Goal: Task Accomplishment & Management: Manage account settings

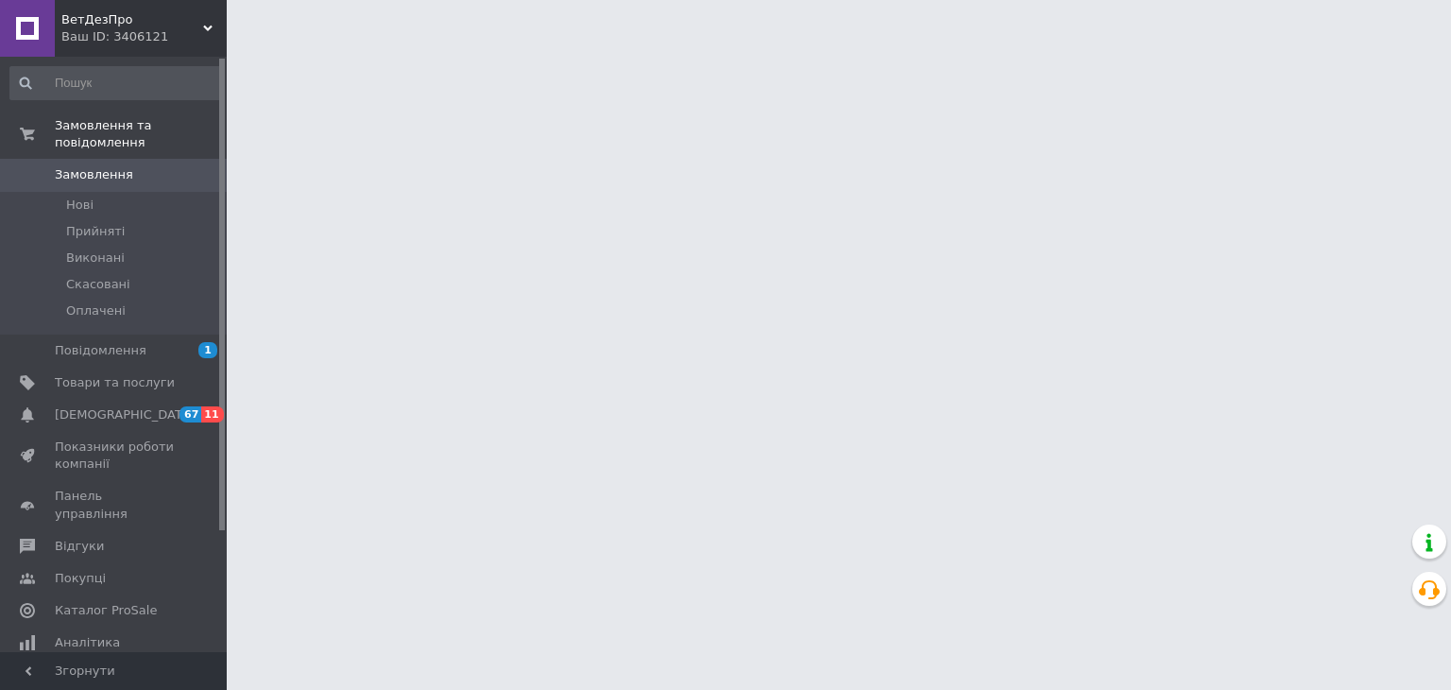
click at [162, 406] on span "[DEMOGRAPHIC_DATA]" at bounding box center [115, 414] width 120 height 17
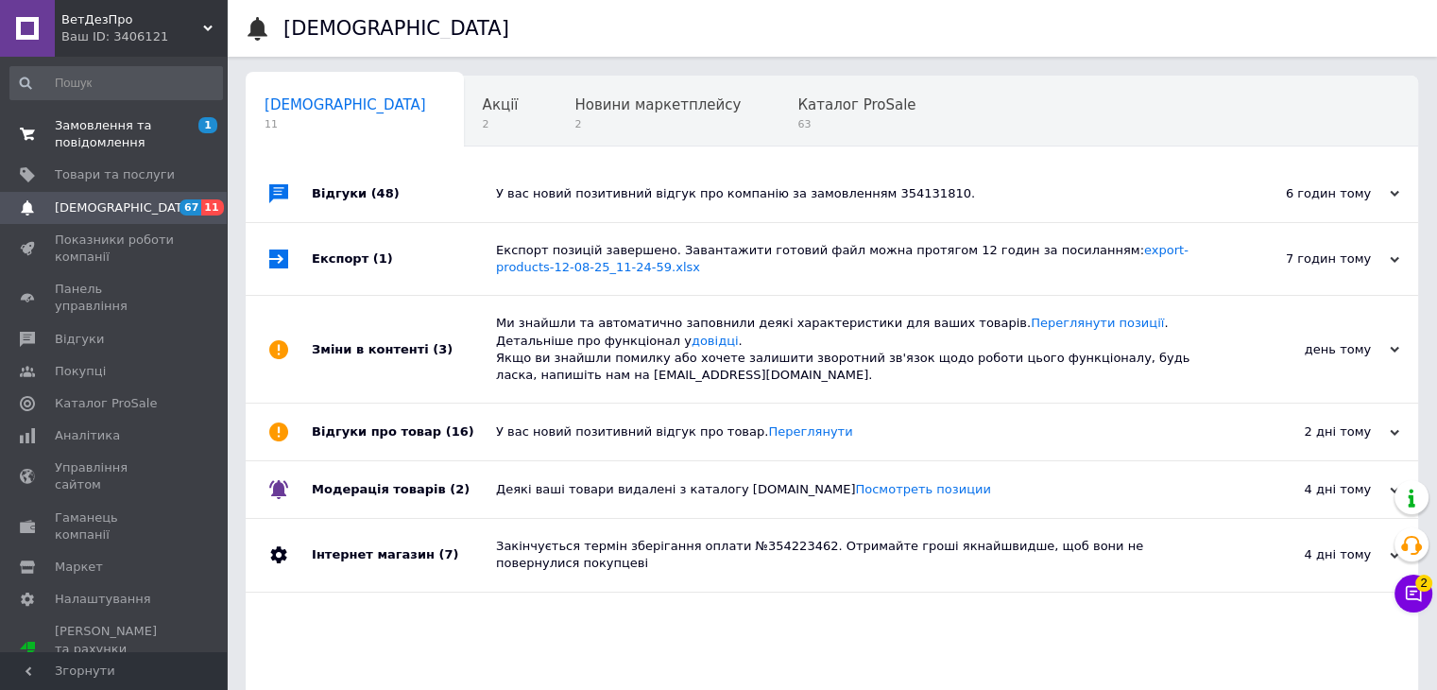
click at [153, 138] on span "Замовлення та повідомлення" at bounding box center [115, 134] width 120 height 34
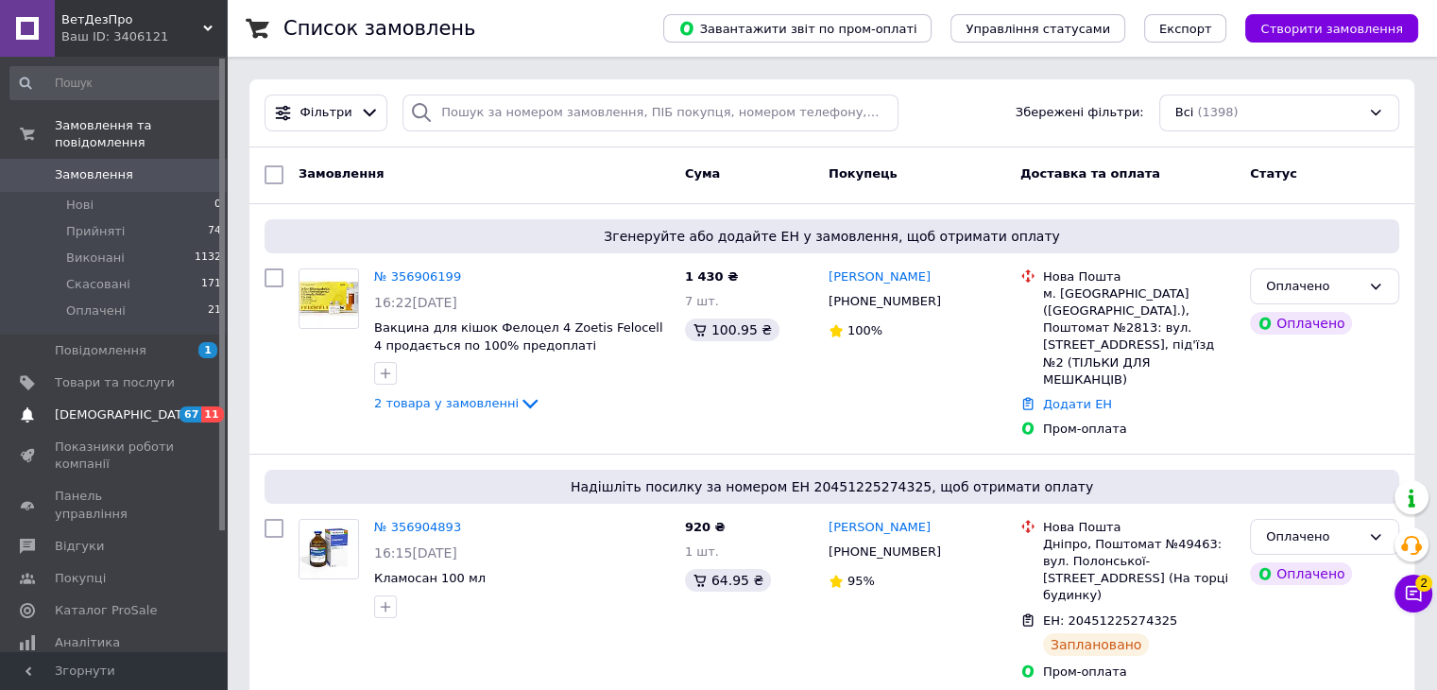
click at [153, 406] on span "[DEMOGRAPHIC_DATA]" at bounding box center [115, 414] width 120 height 17
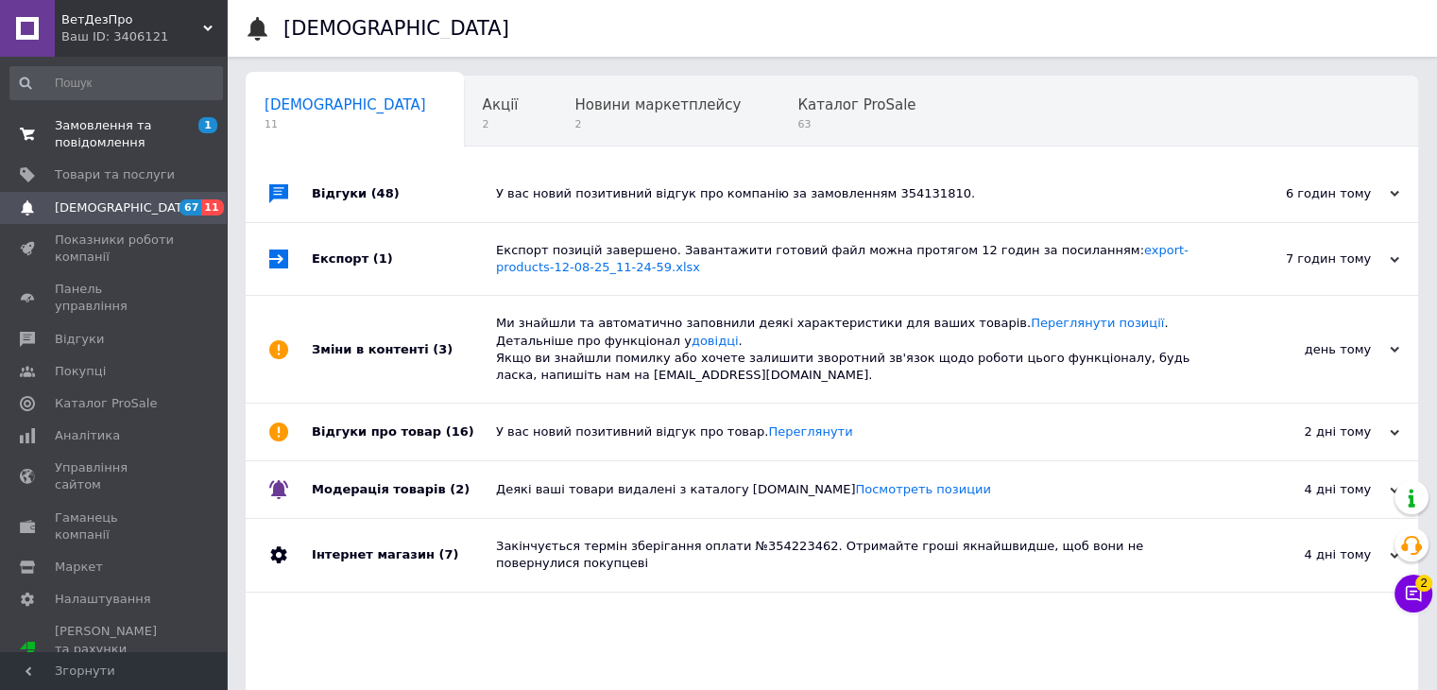
click at [185, 129] on span "1 0" at bounding box center [201, 134] width 52 height 34
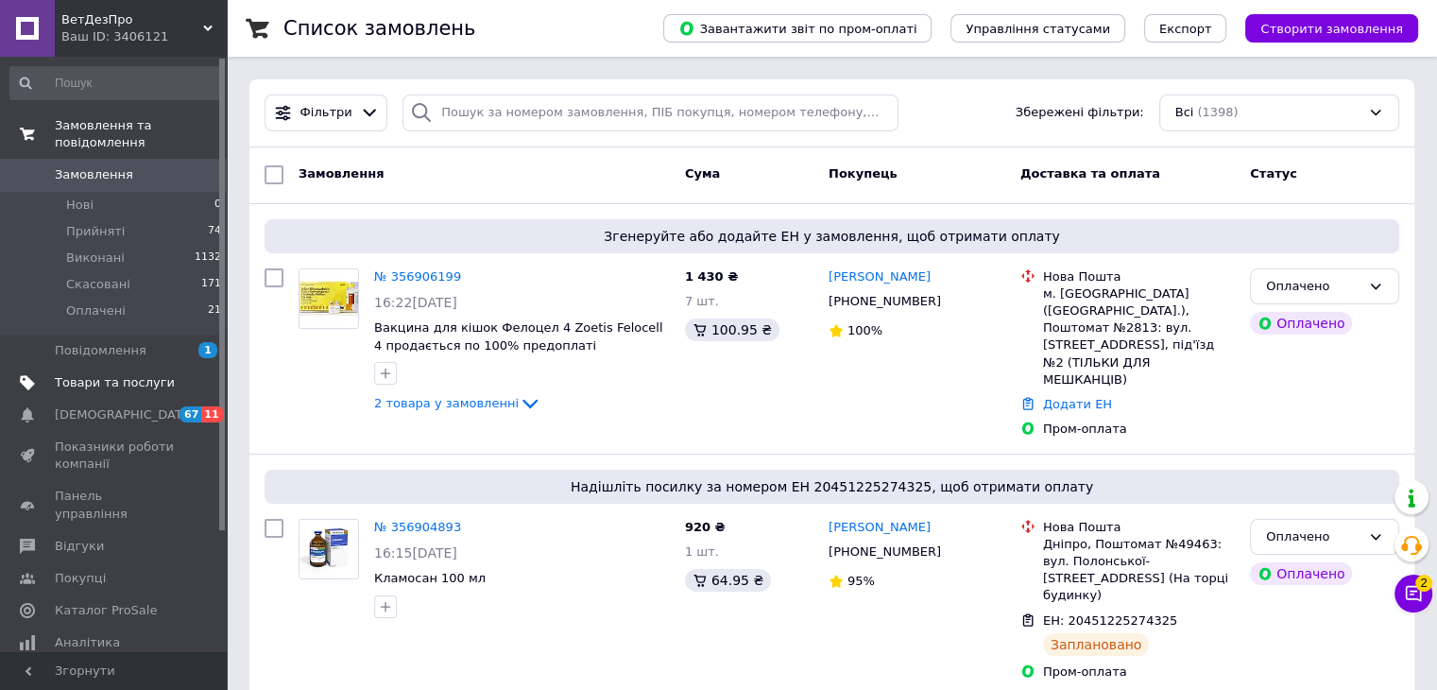
click at [110, 374] on span "Товари та послуги" at bounding box center [115, 382] width 120 height 17
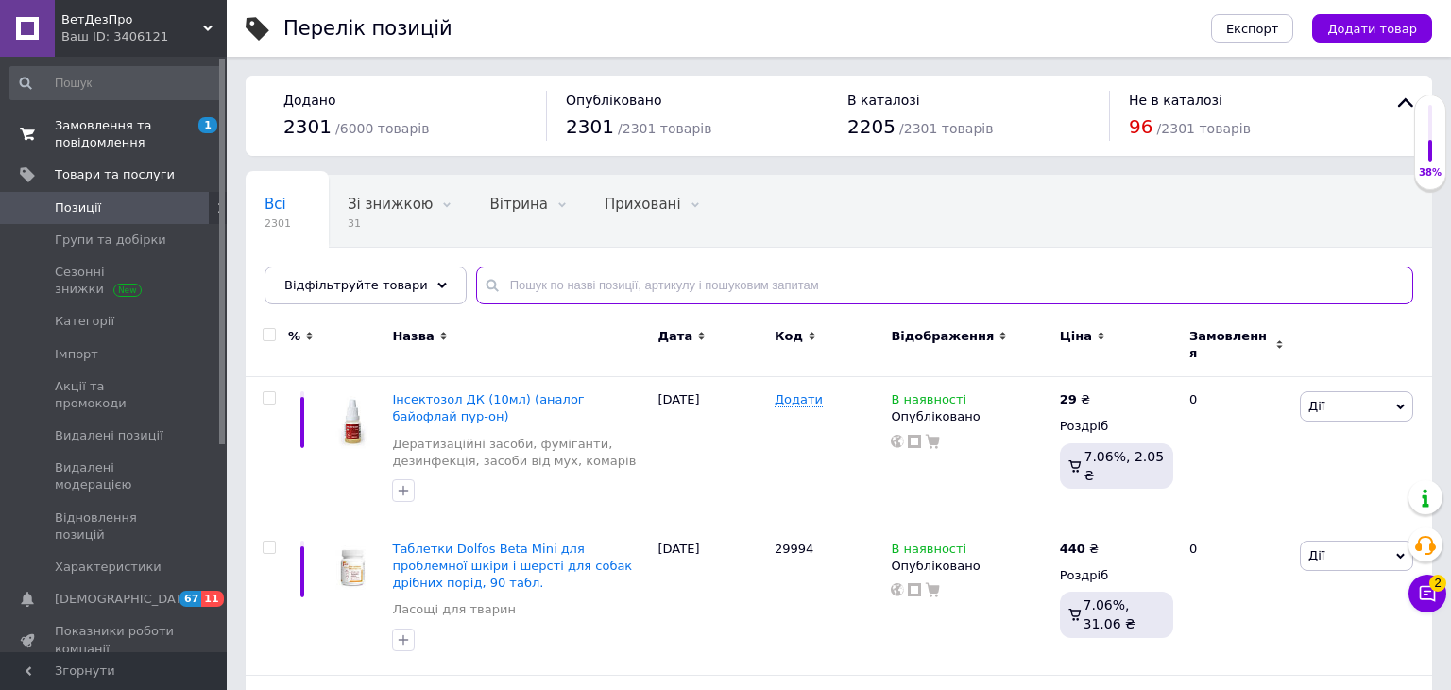
click at [547, 284] on input "text" at bounding box center [944, 285] width 937 height 38
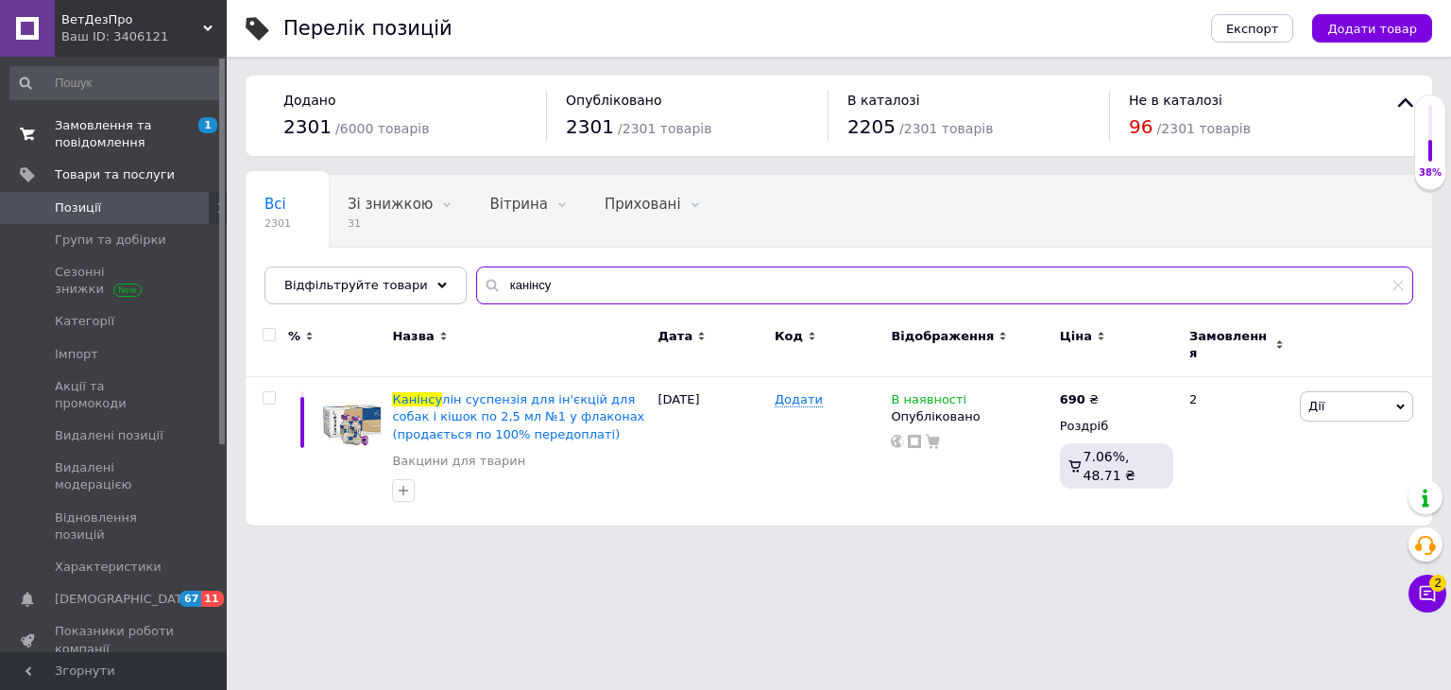
type input "канінсу"
click at [116, 141] on span "Замовлення та повідомлення" at bounding box center [115, 134] width 120 height 34
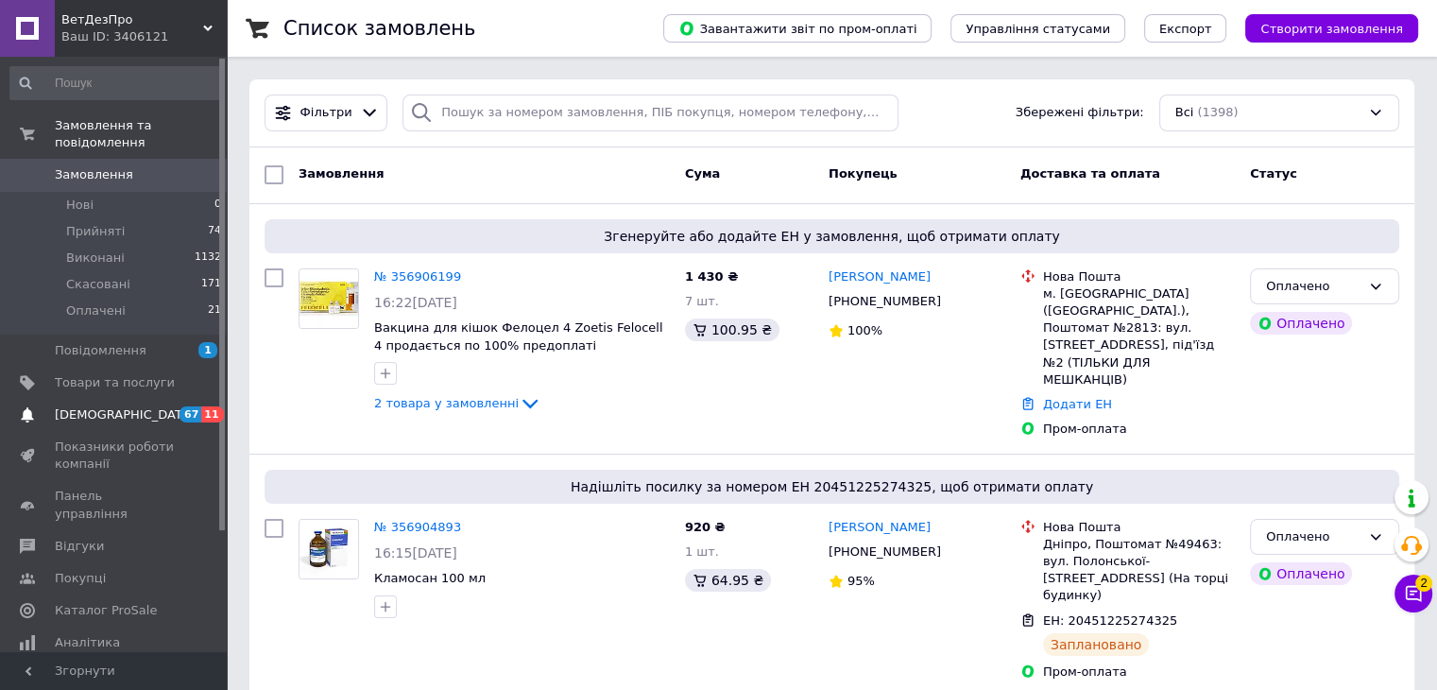
click at [137, 406] on span "[DEMOGRAPHIC_DATA]" at bounding box center [115, 414] width 120 height 17
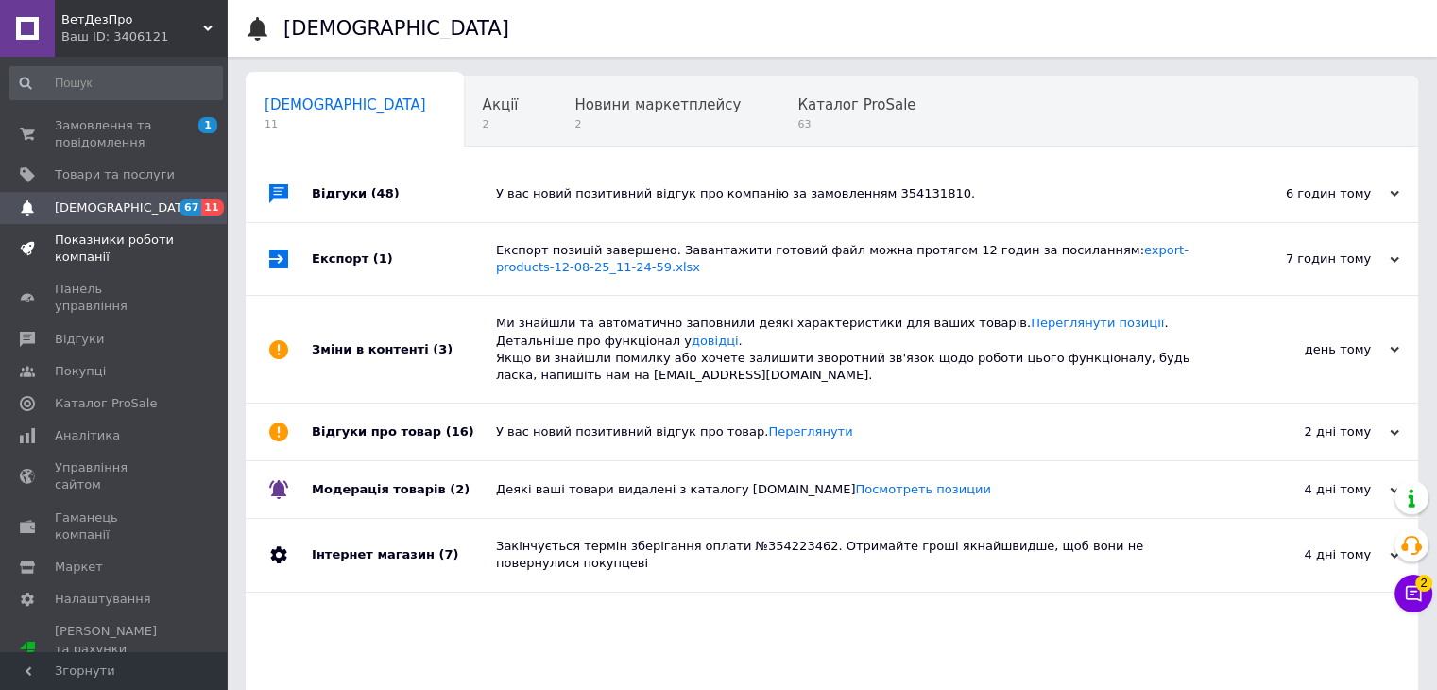
click at [53, 251] on span at bounding box center [27, 248] width 55 height 34
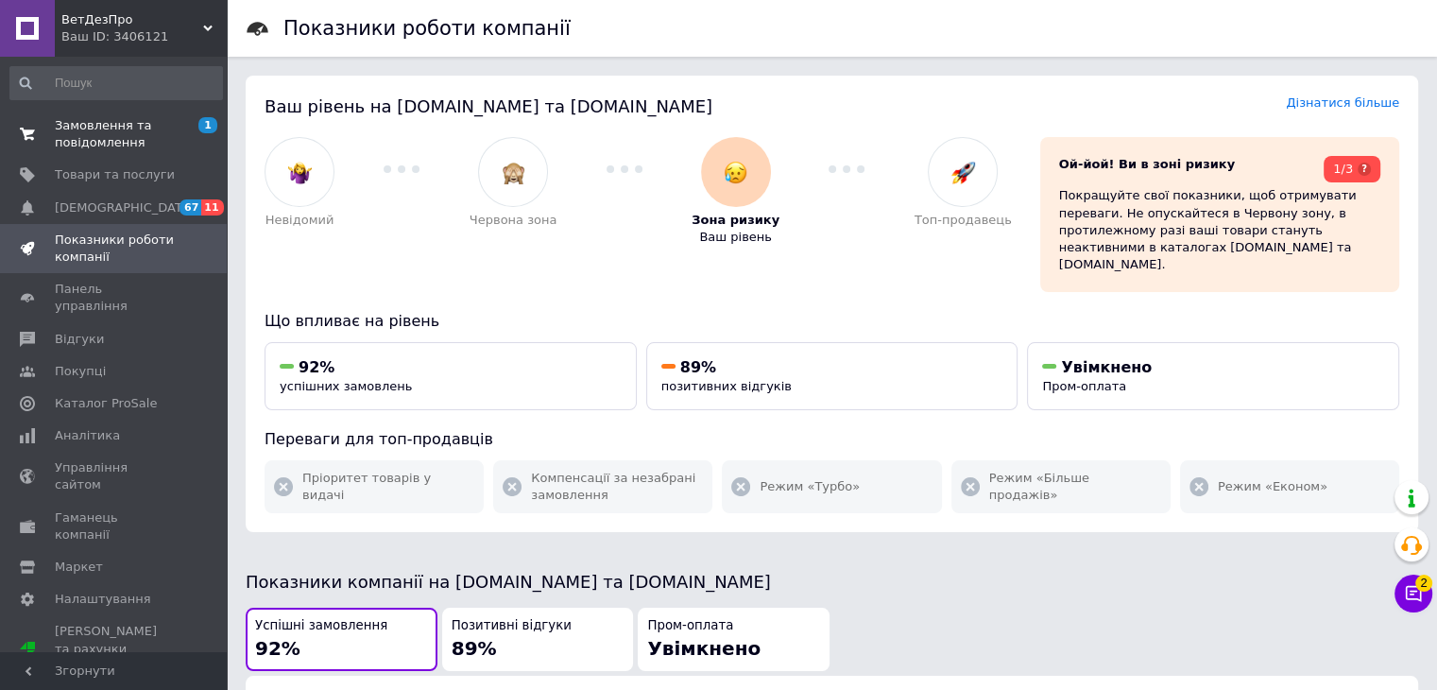
click at [113, 128] on span "Замовлення та повідомлення" at bounding box center [115, 134] width 120 height 34
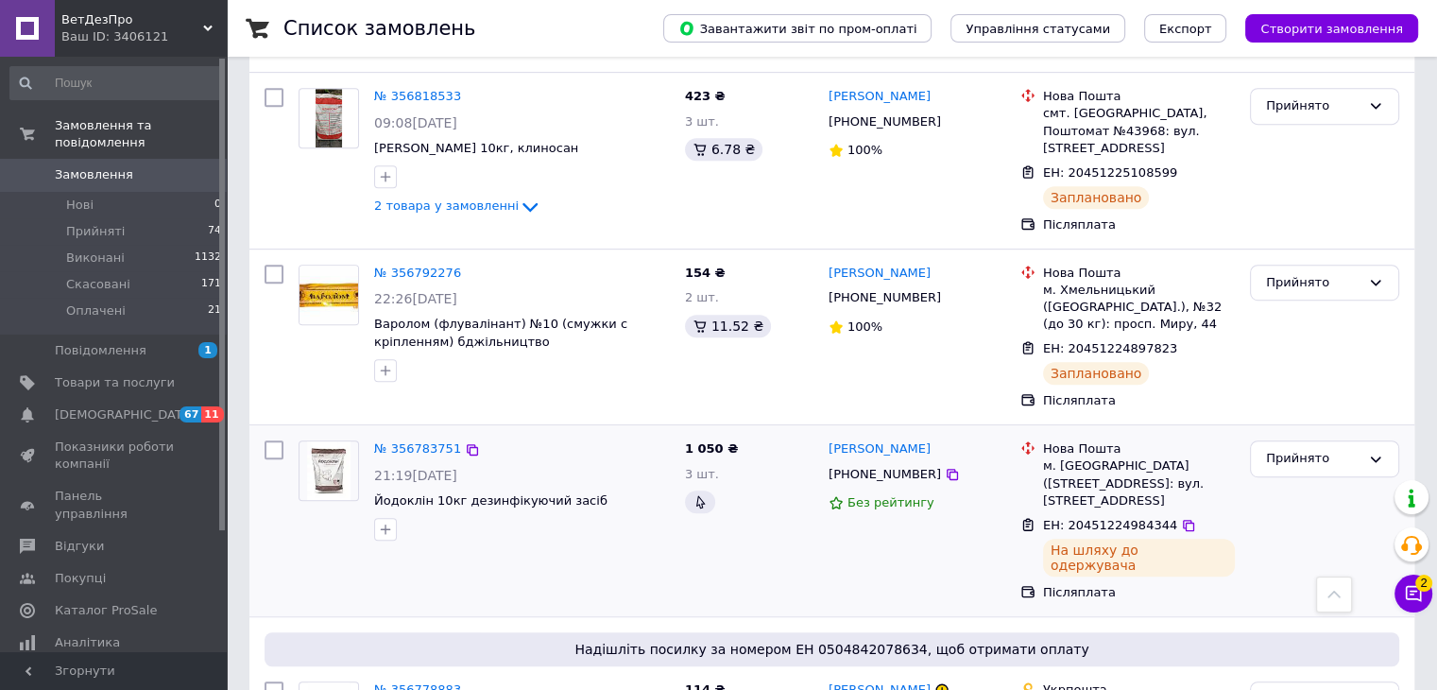
scroll to position [1039, 0]
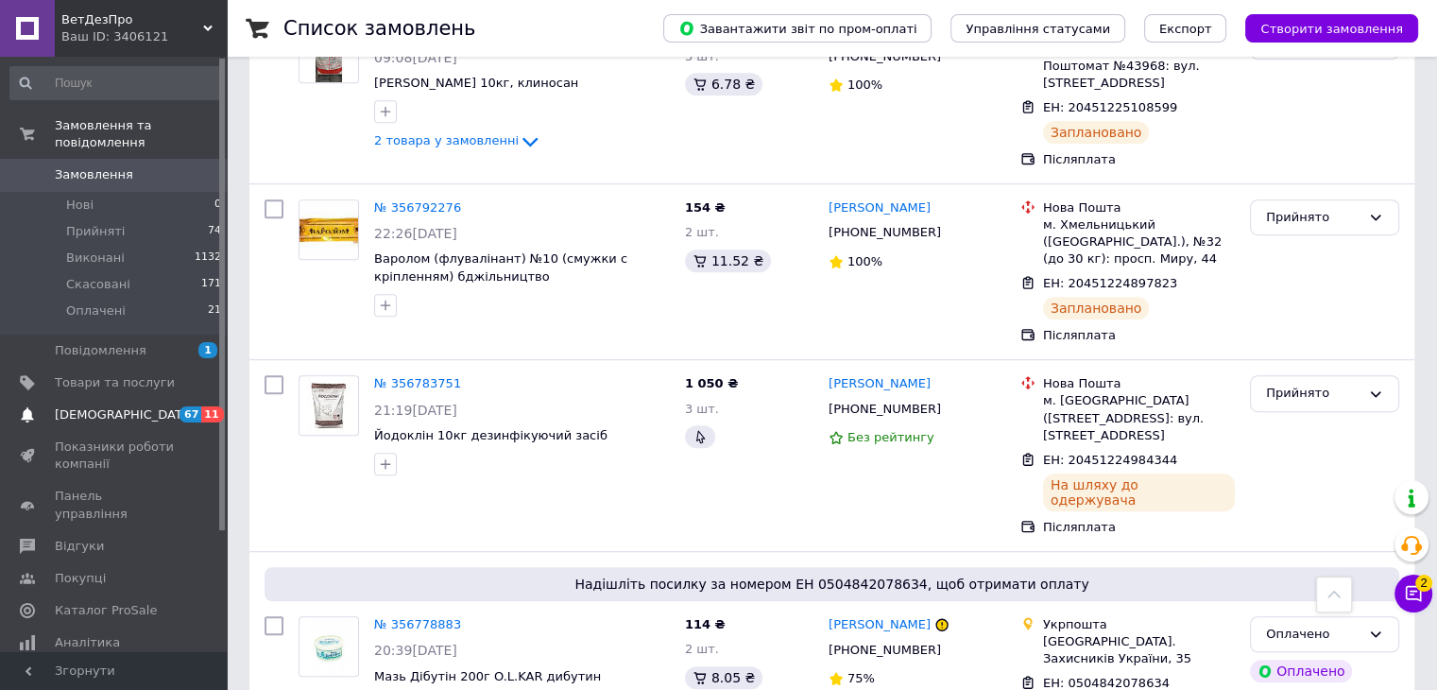
click at [126, 406] on span "[DEMOGRAPHIC_DATA]" at bounding box center [115, 414] width 120 height 17
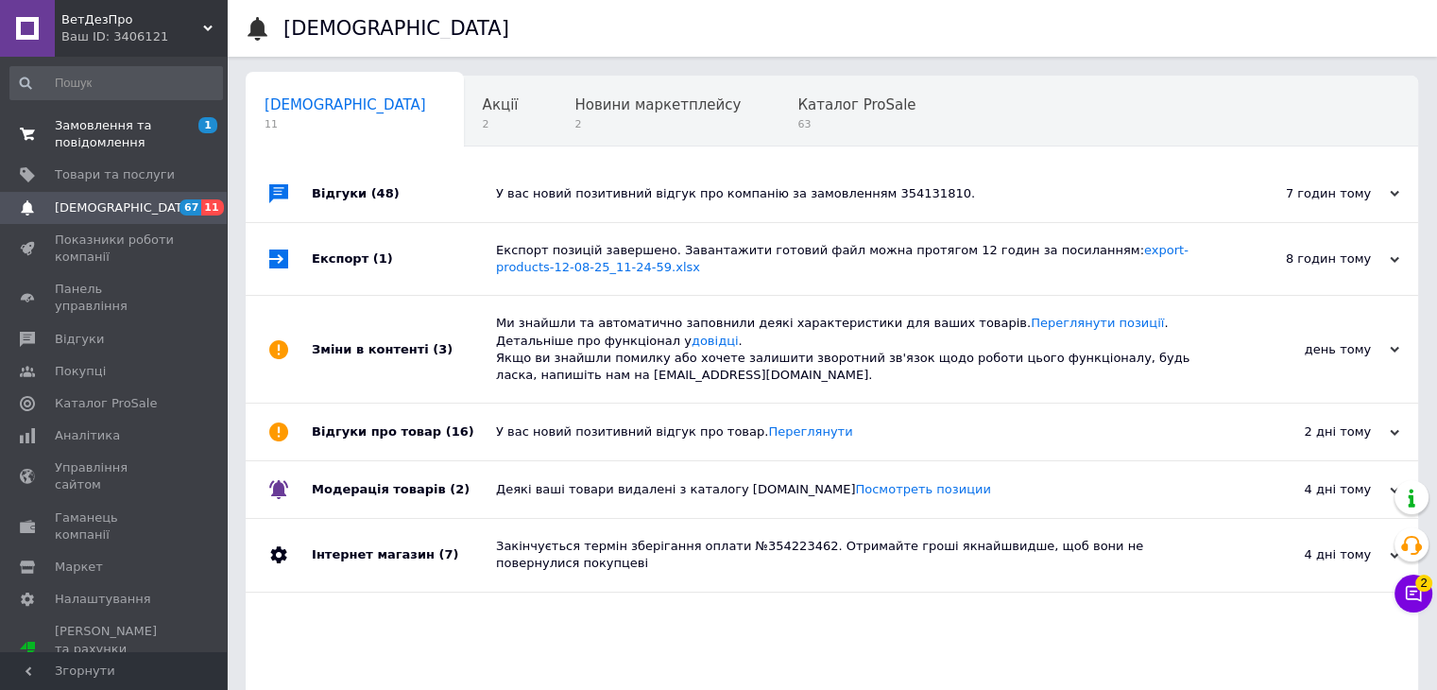
click at [116, 112] on link "Замовлення та повідомлення 1 0" at bounding box center [116, 134] width 232 height 49
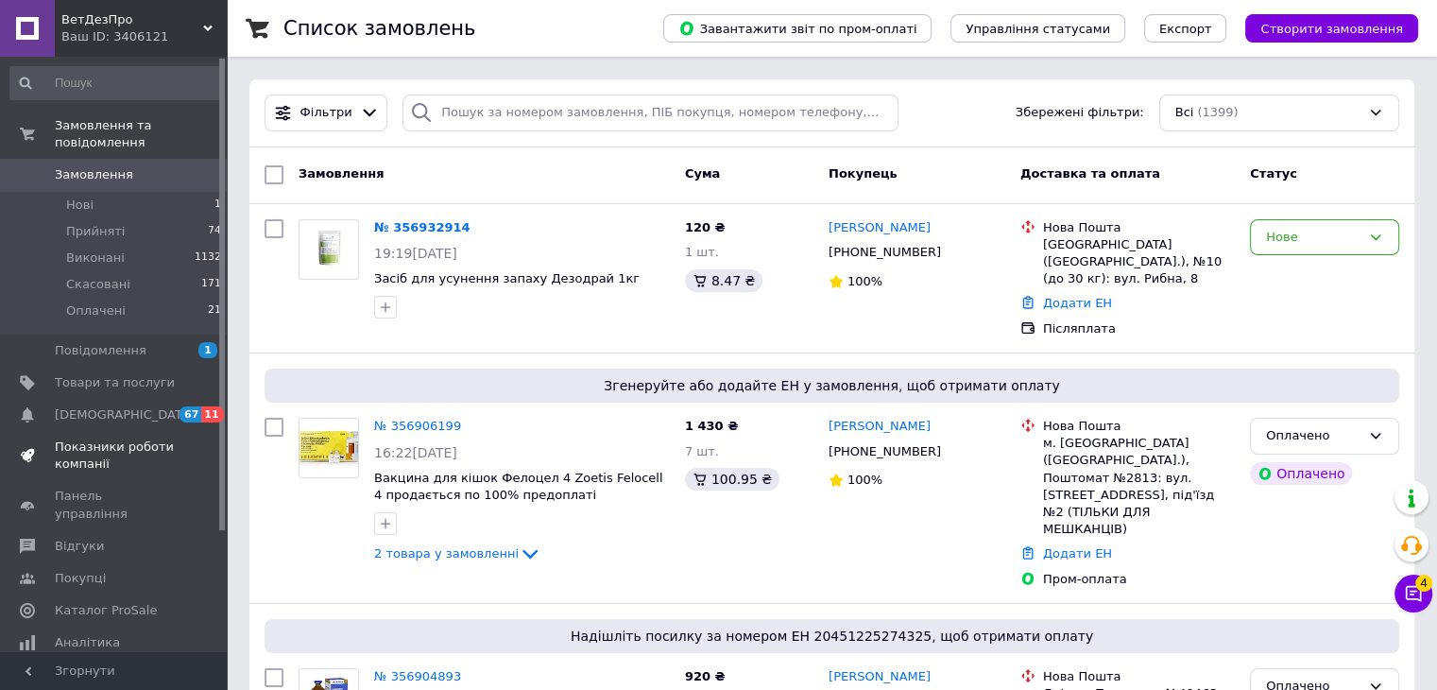
click at [78, 431] on link "Показники роботи компанії" at bounding box center [116, 455] width 232 height 49
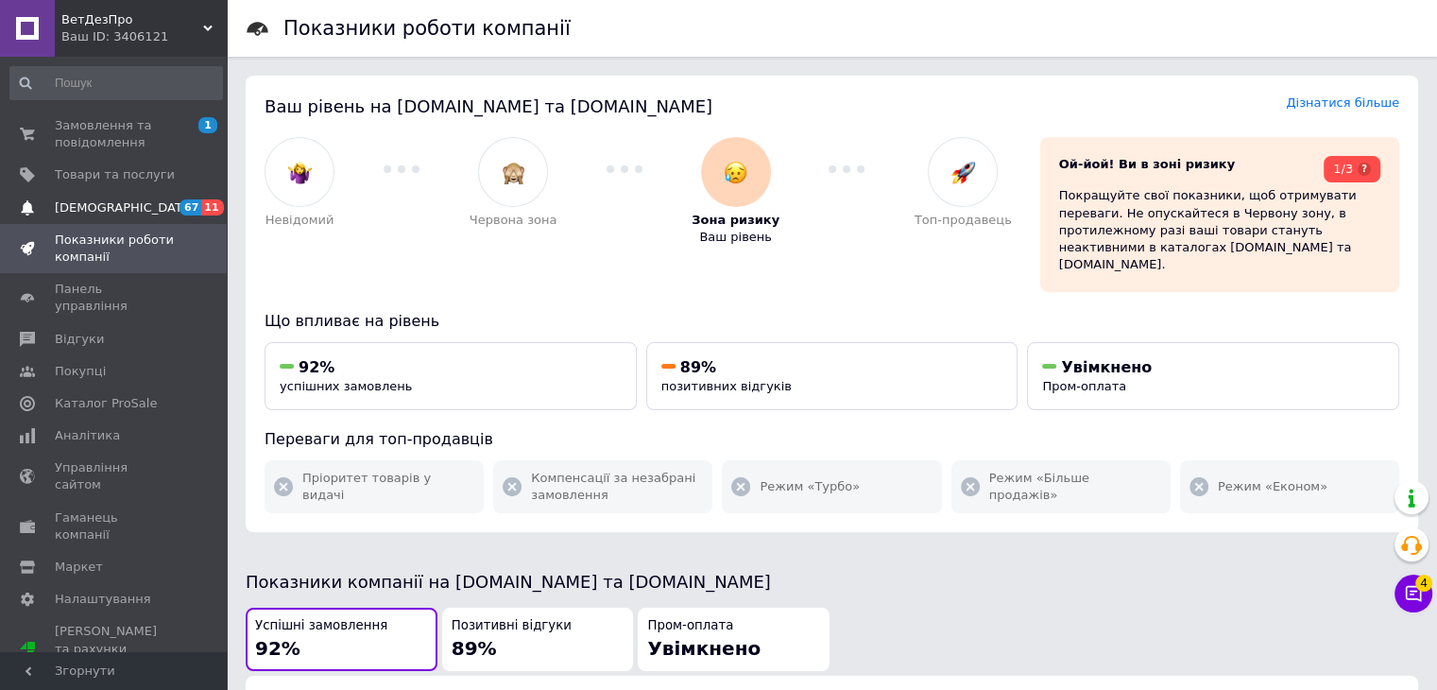
drag, startPoint x: 136, startPoint y: 197, endPoint x: 123, endPoint y: 204, distance: 14.8
click at [134, 197] on link "Сповіщення 67 11" at bounding box center [116, 208] width 232 height 32
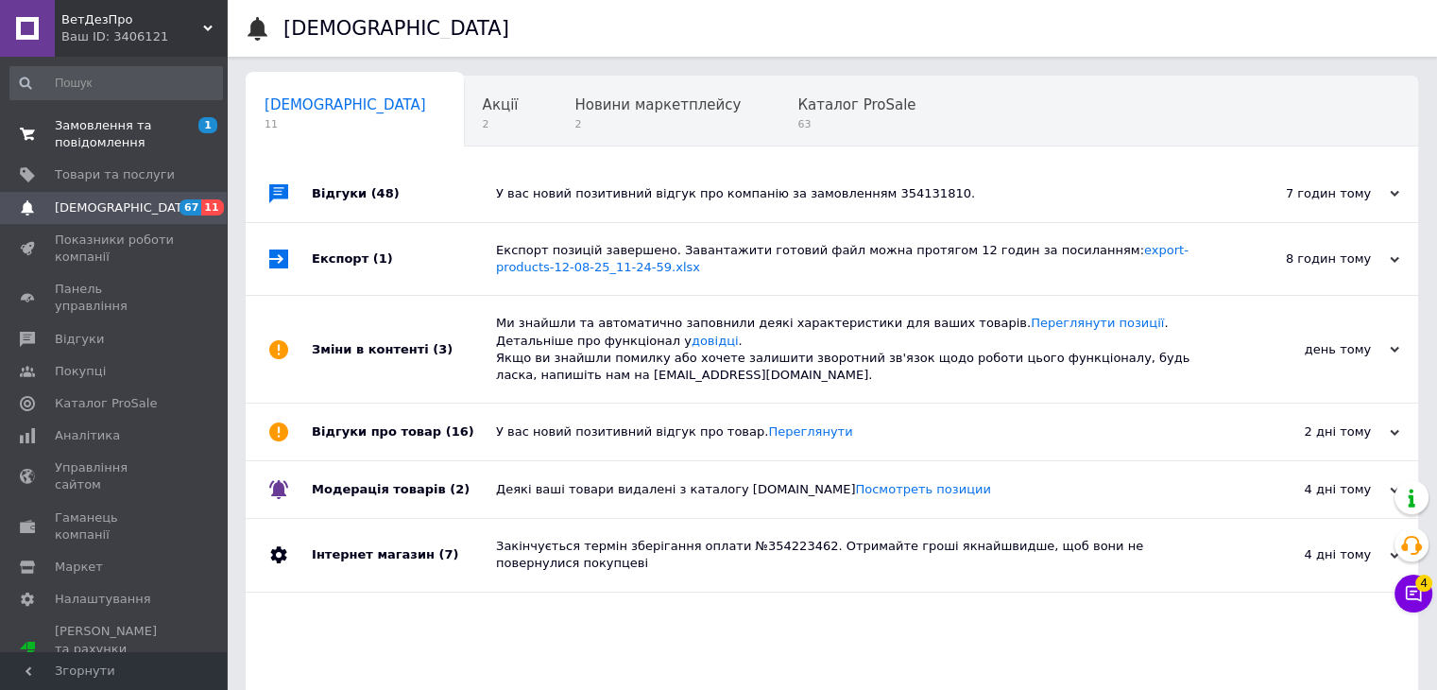
click at [101, 145] on span "Замовлення та повідомлення" at bounding box center [115, 134] width 120 height 34
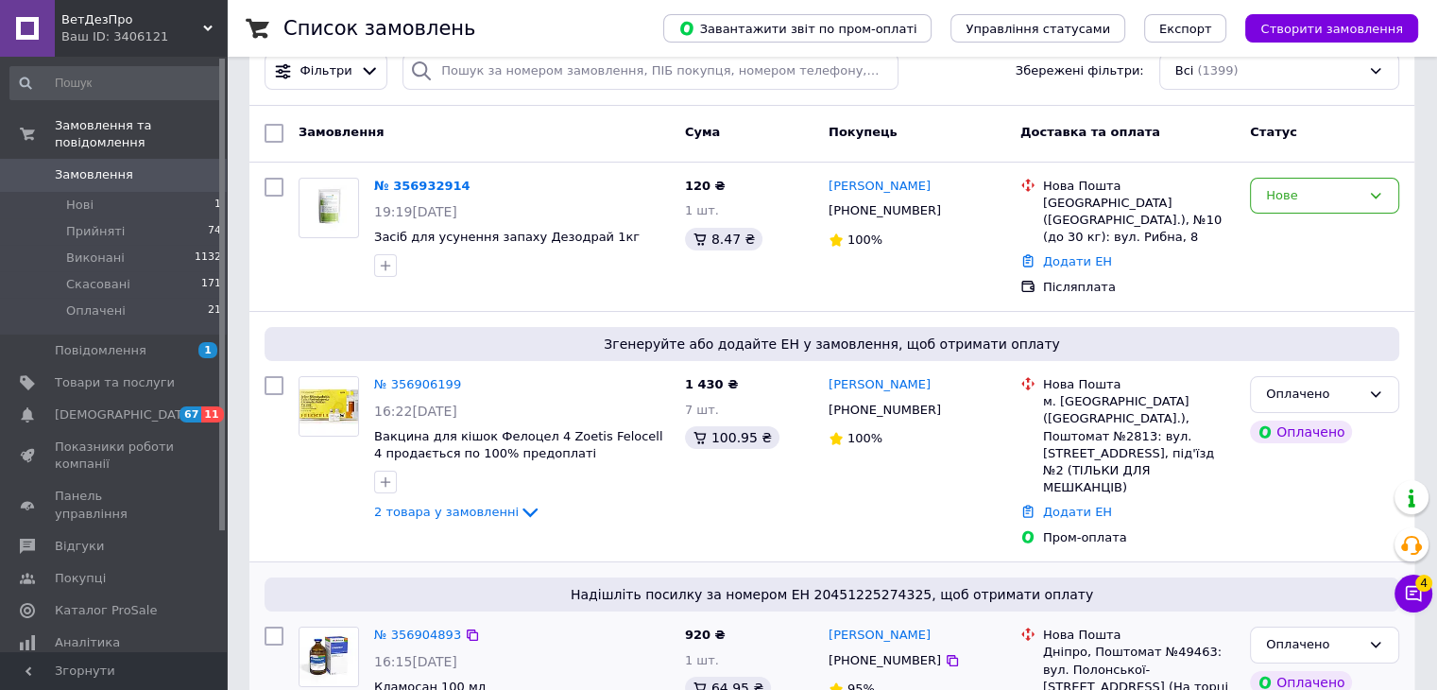
scroll to position [189, 0]
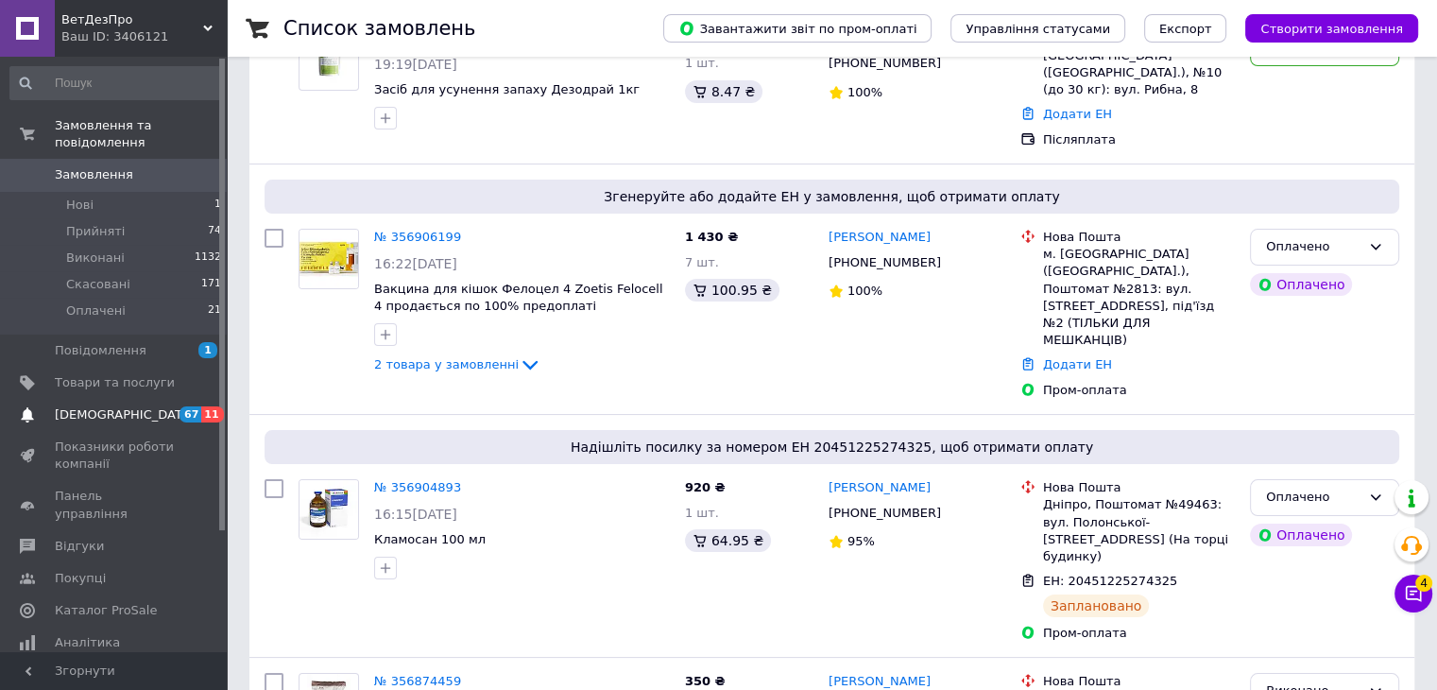
click at [171, 406] on span "[DEMOGRAPHIC_DATA]" at bounding box center [115, 414] width 120 height 17
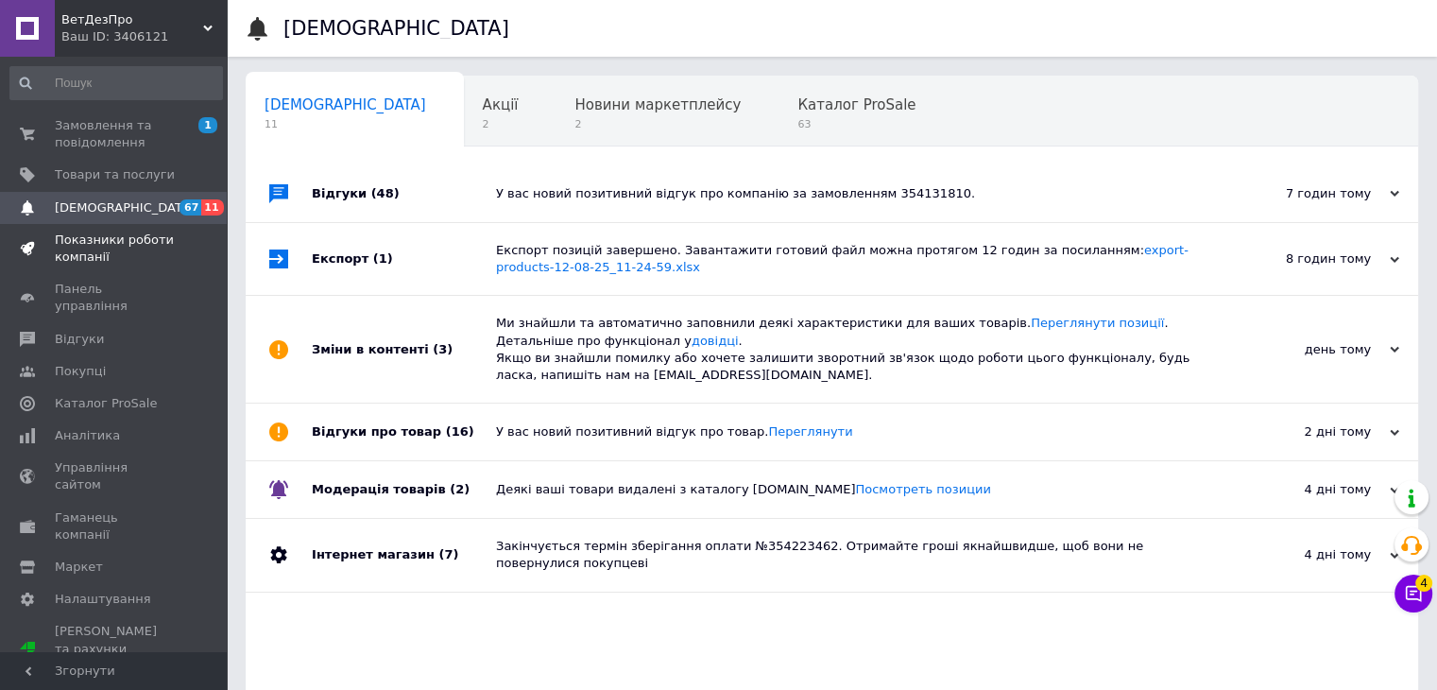
click at [117, 260] on span "Показники роботи компанії" at bounding box center [115, 248] width 120 height 34
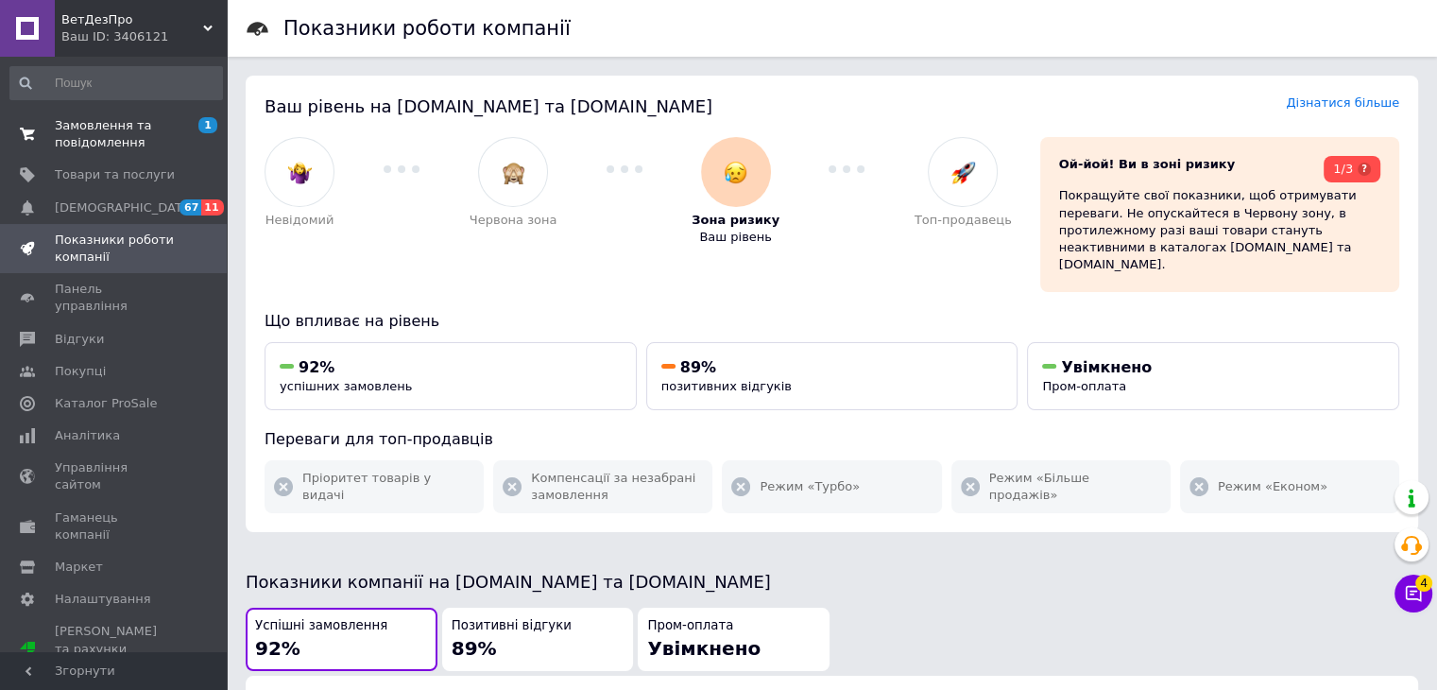
click at [123, 145] on span "Замовлення та повідомлення" at bounding box center [115, 134] width 120 height 34
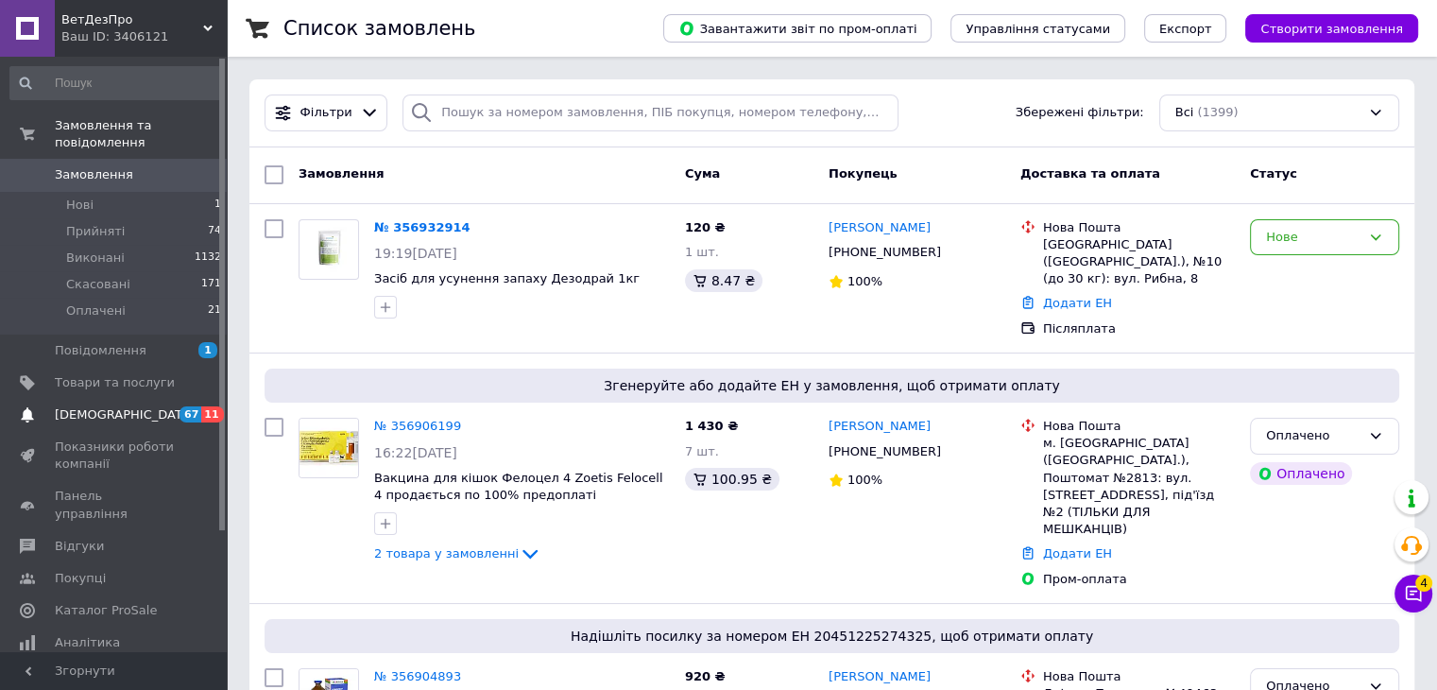
click at [135, 406] on span "[DEMOGRAPHIC_DATA]" at bounding box center [115, 414] width 120 height 17
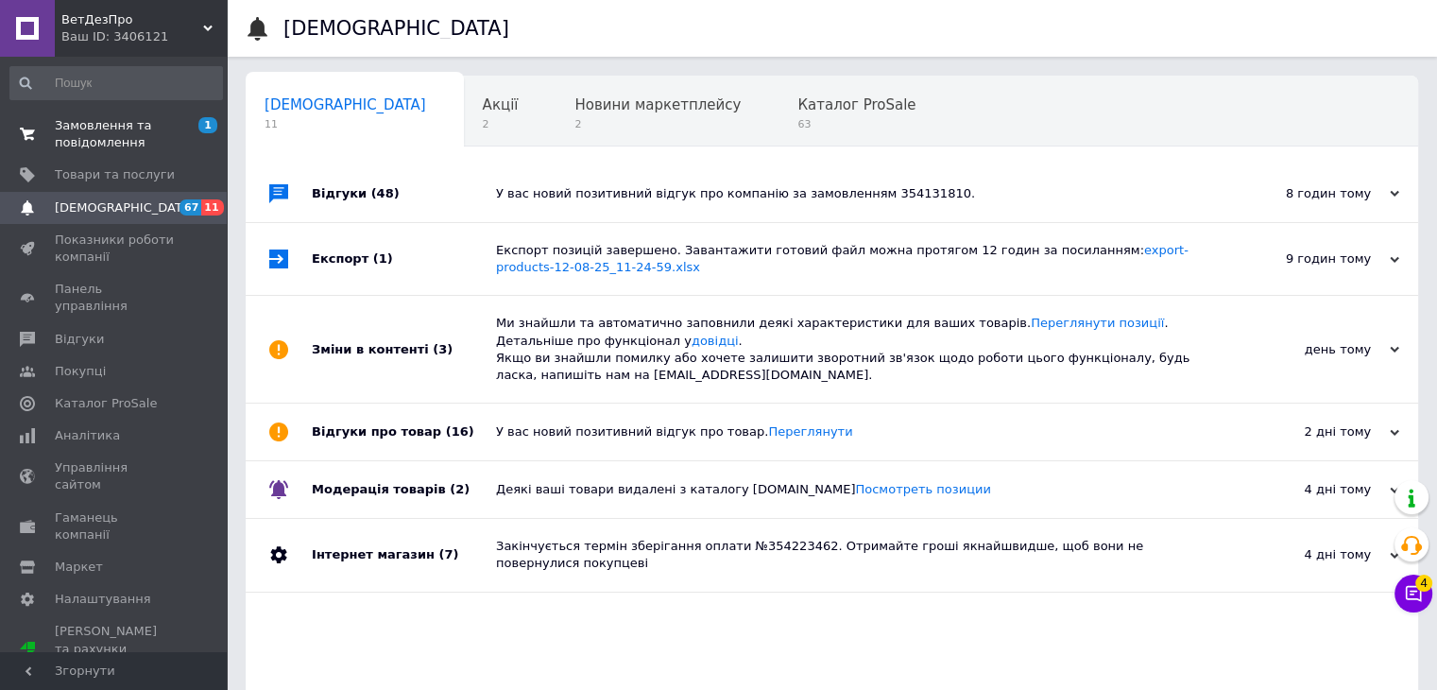
click at [129, 137] on span "Замовлення та повідомлення" at bounding box center [115, 134] width 120 height 34
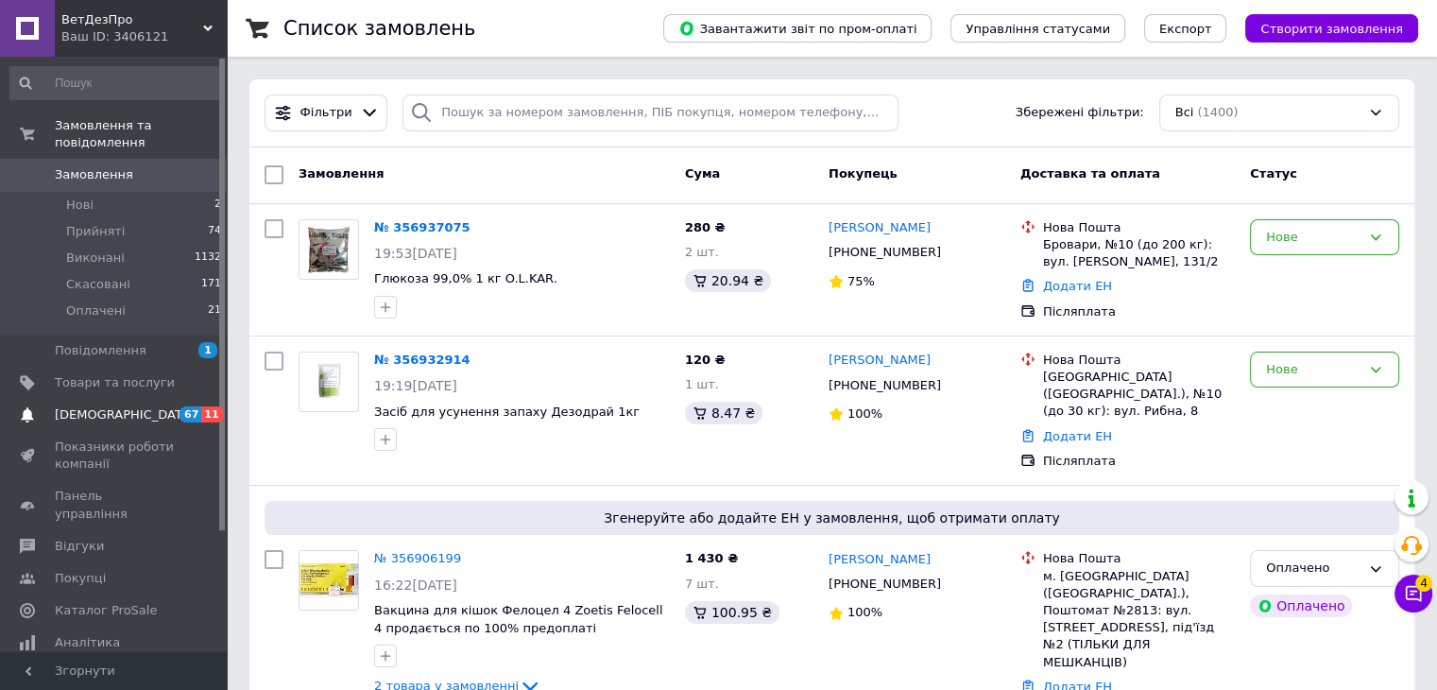
click at [113, 406] on span "[DEMOGRAPHIC_DATA]" at bounding box center [125, 414] width 140 height 17
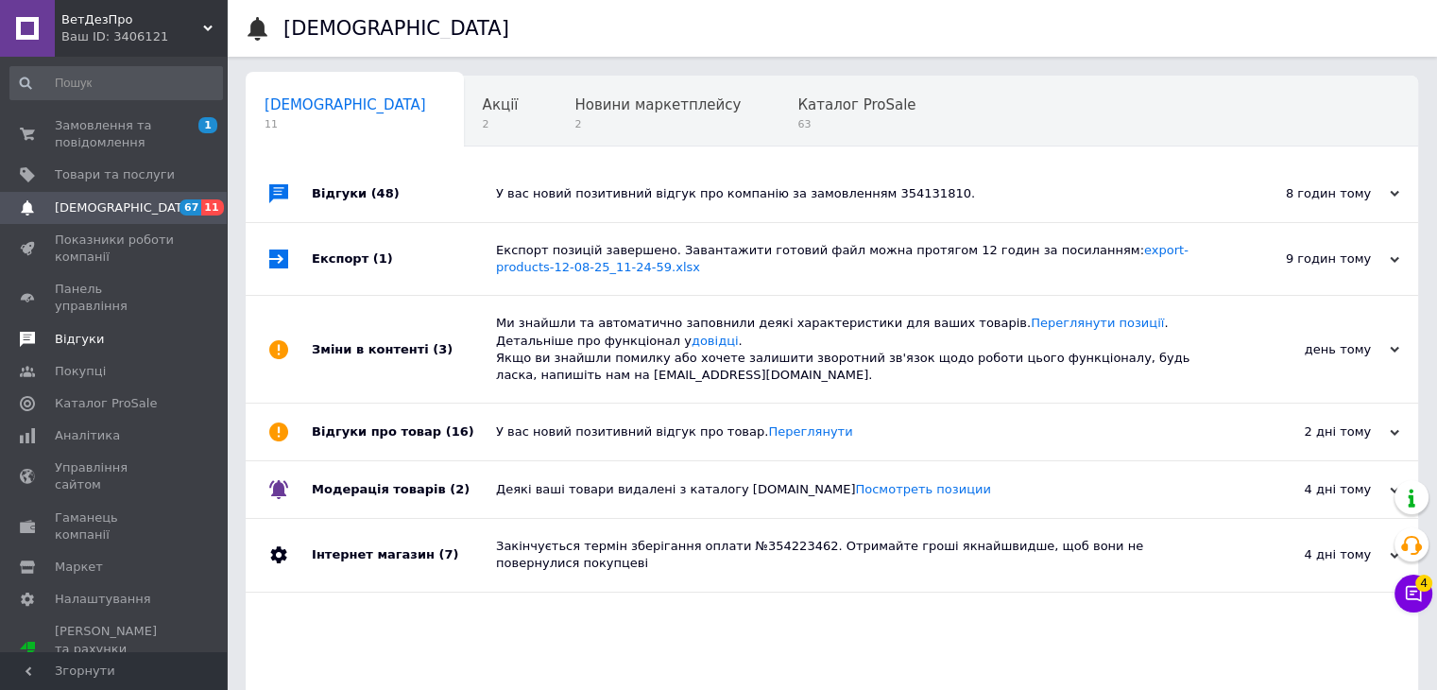
click at [98, 331] on span "Відгуки" at bounding box center [115, 339] width 120 height 17
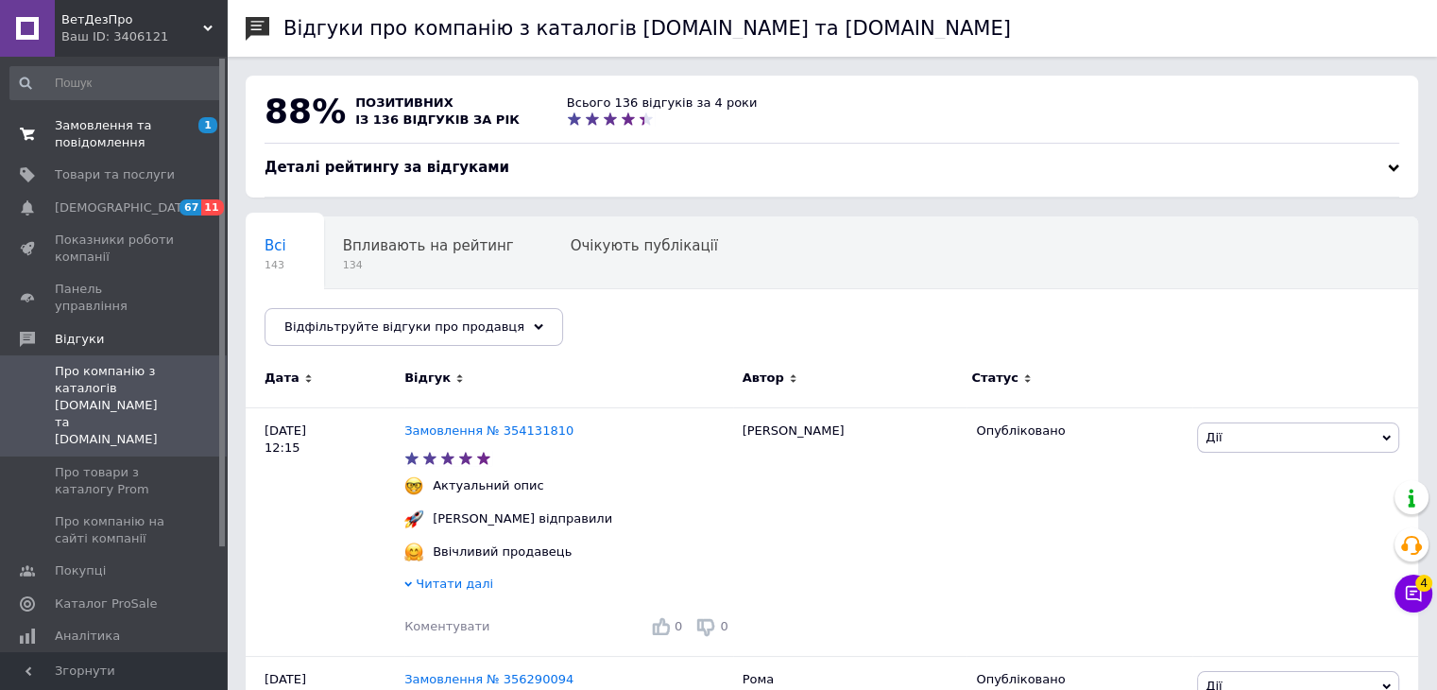
click at [89, 145] on span "Замовлення та повідомлення" at bounding box center [115, 134] width 120 height 34
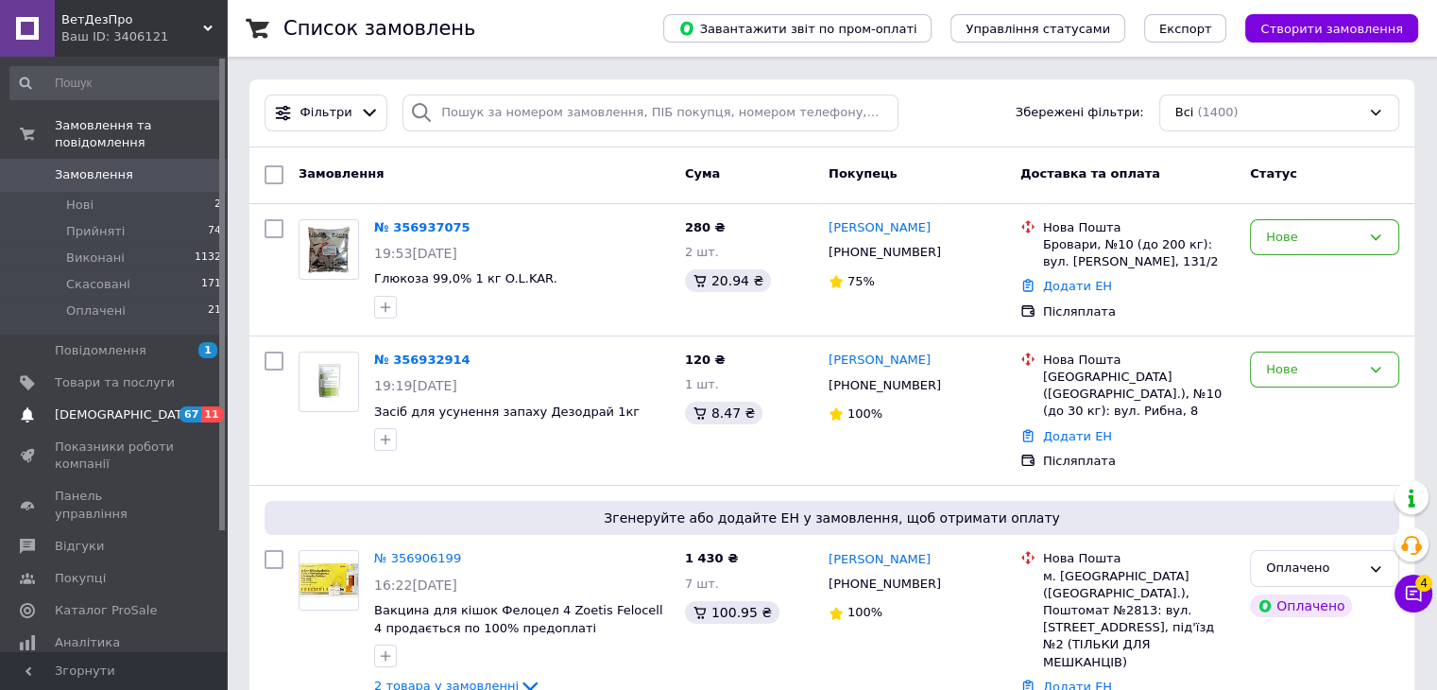
click at [155, 407] on link "Сповіщення 67 11" at bounding box center [116, 415] width 232 height 32
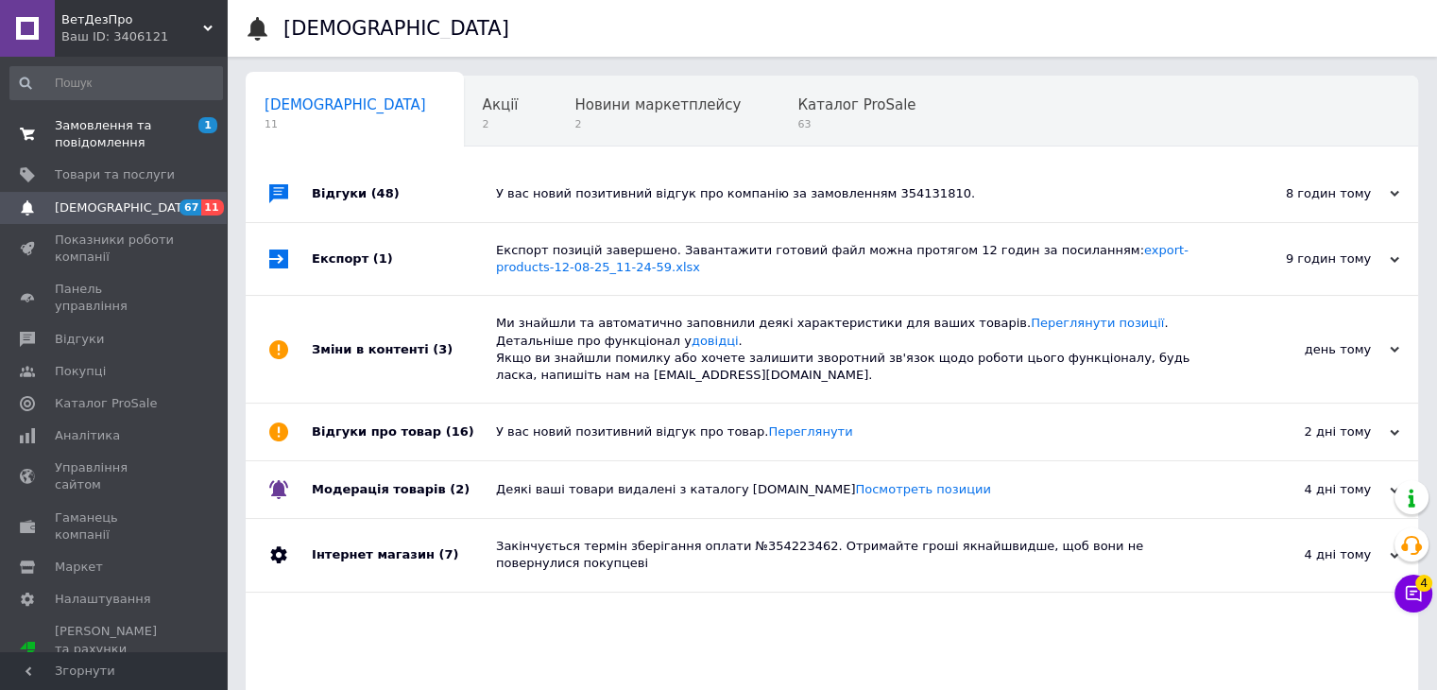
click at [98, 132] on span "Замовлення та повідомлення" at bounding box center [115, 134] width 120 height 34
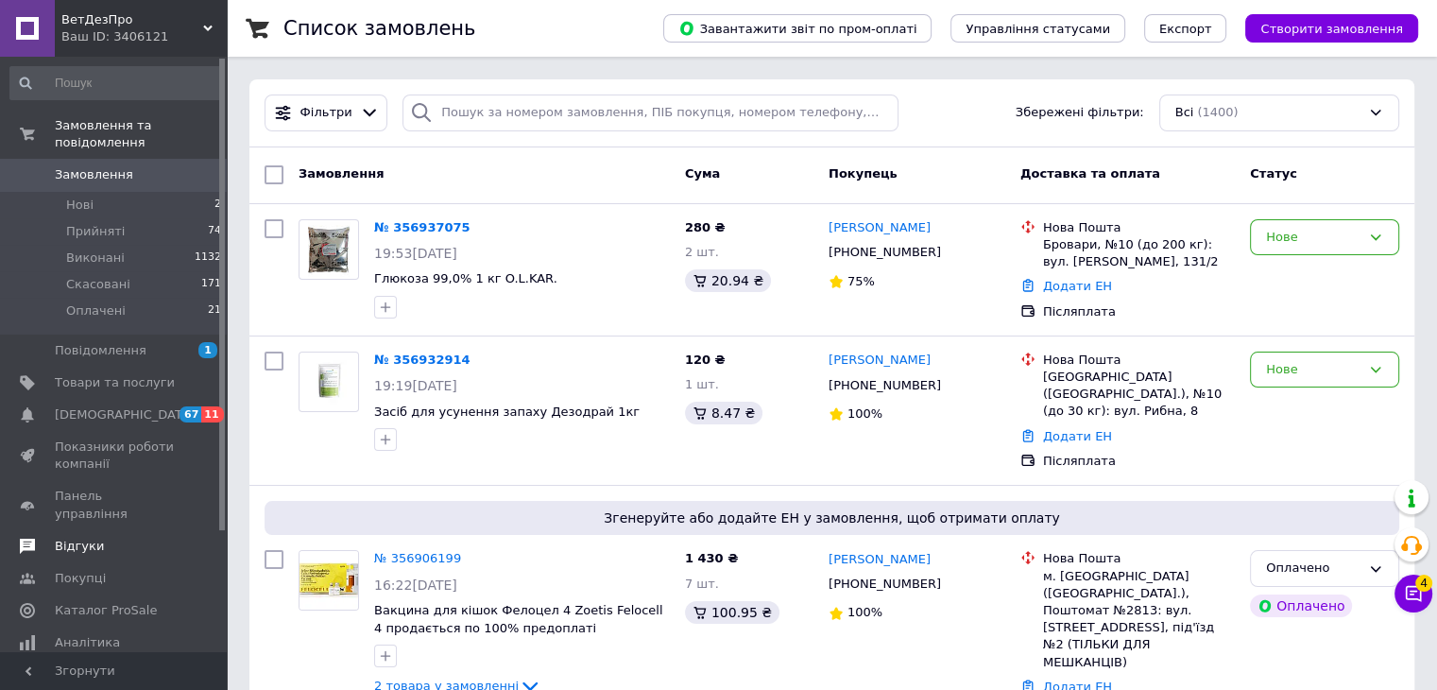
click at [100, 530] on link "Відгуки" at bounding box center [116, 546] width 232 height 32
